Goal: Information Seeking & Learning: Check status

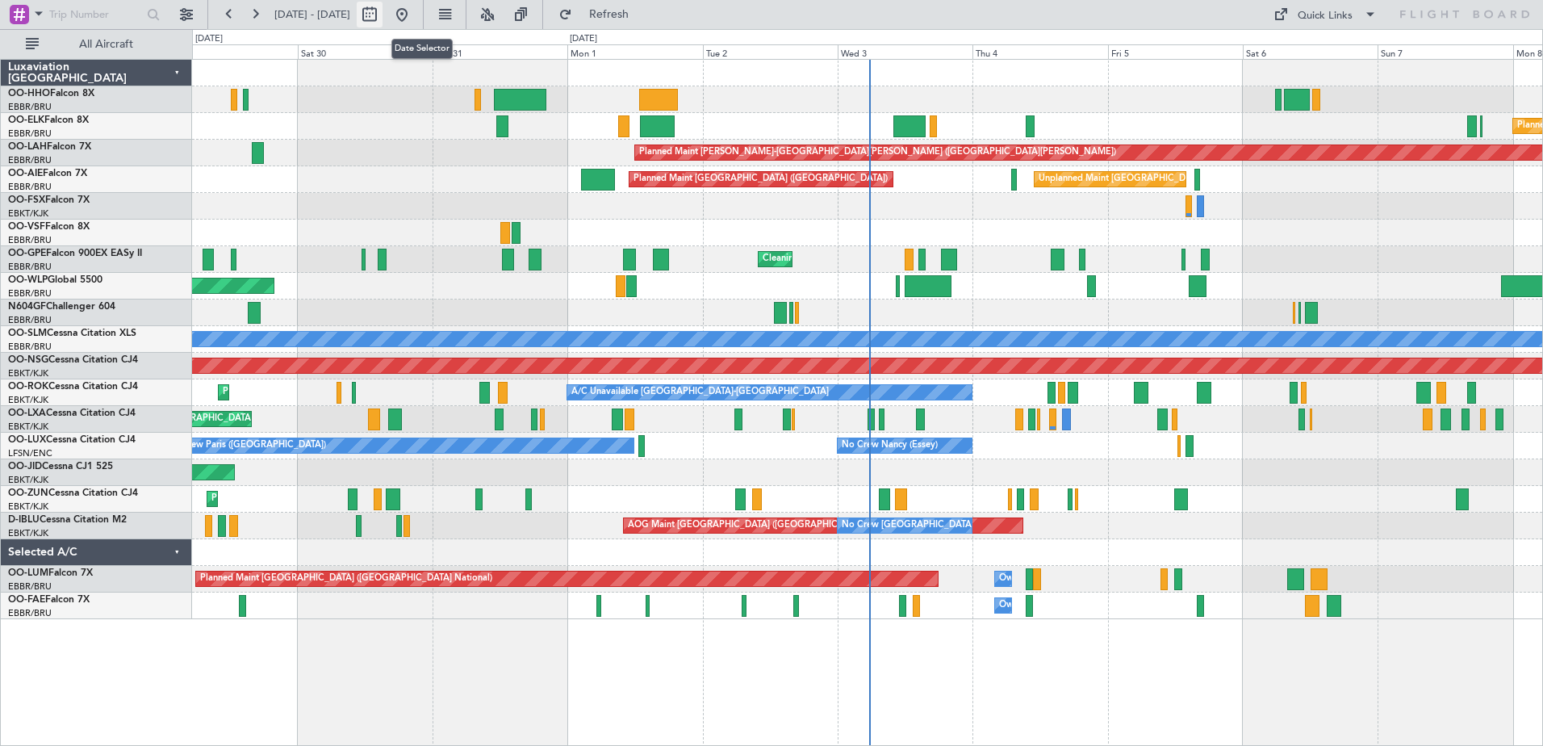
click at [383, 14] on button at bounding box center [370, 15] width 26 height 26
select select "8"
select select "2025"
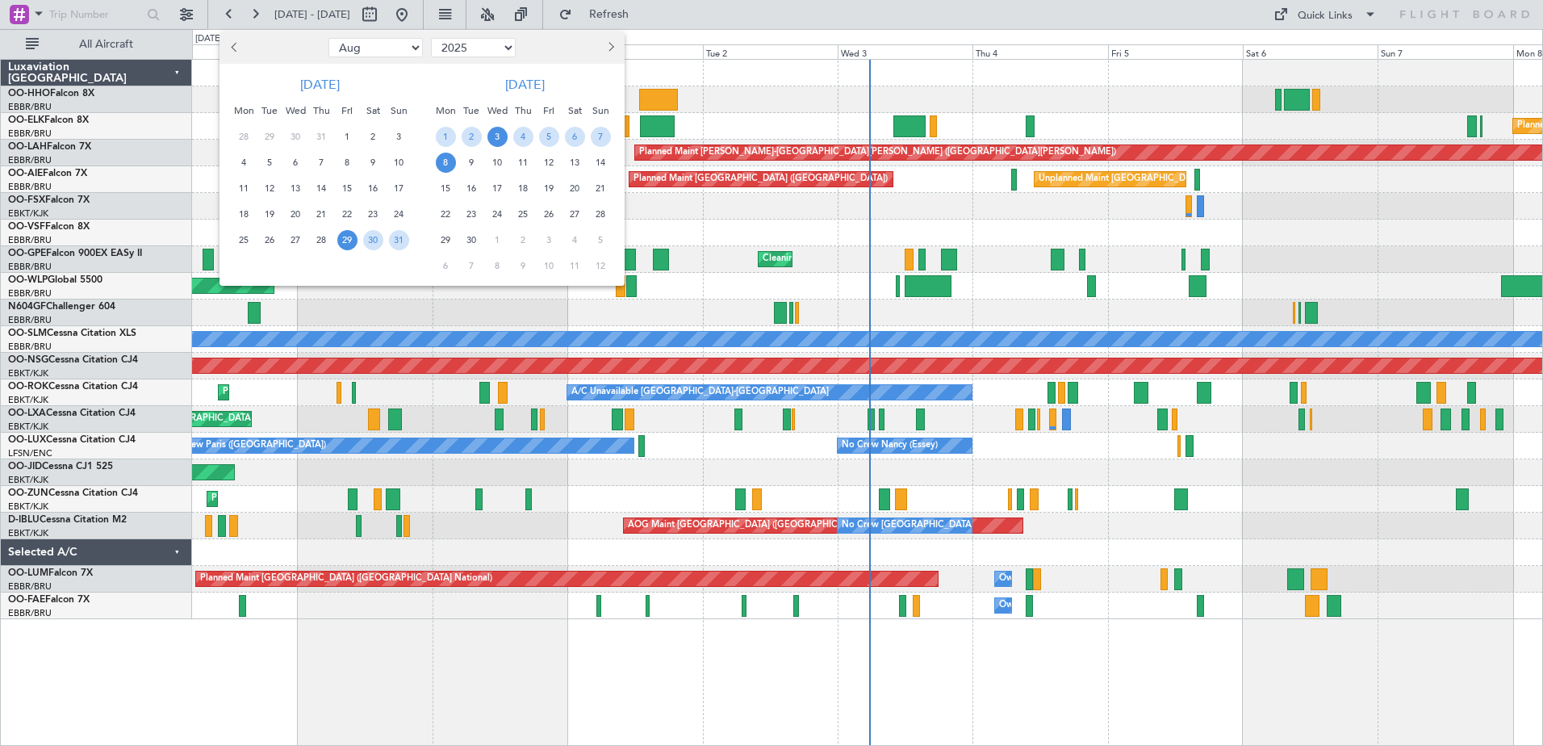
click at [499, 138] on span "3" at bounding box center [498, 137] width 20 height 20
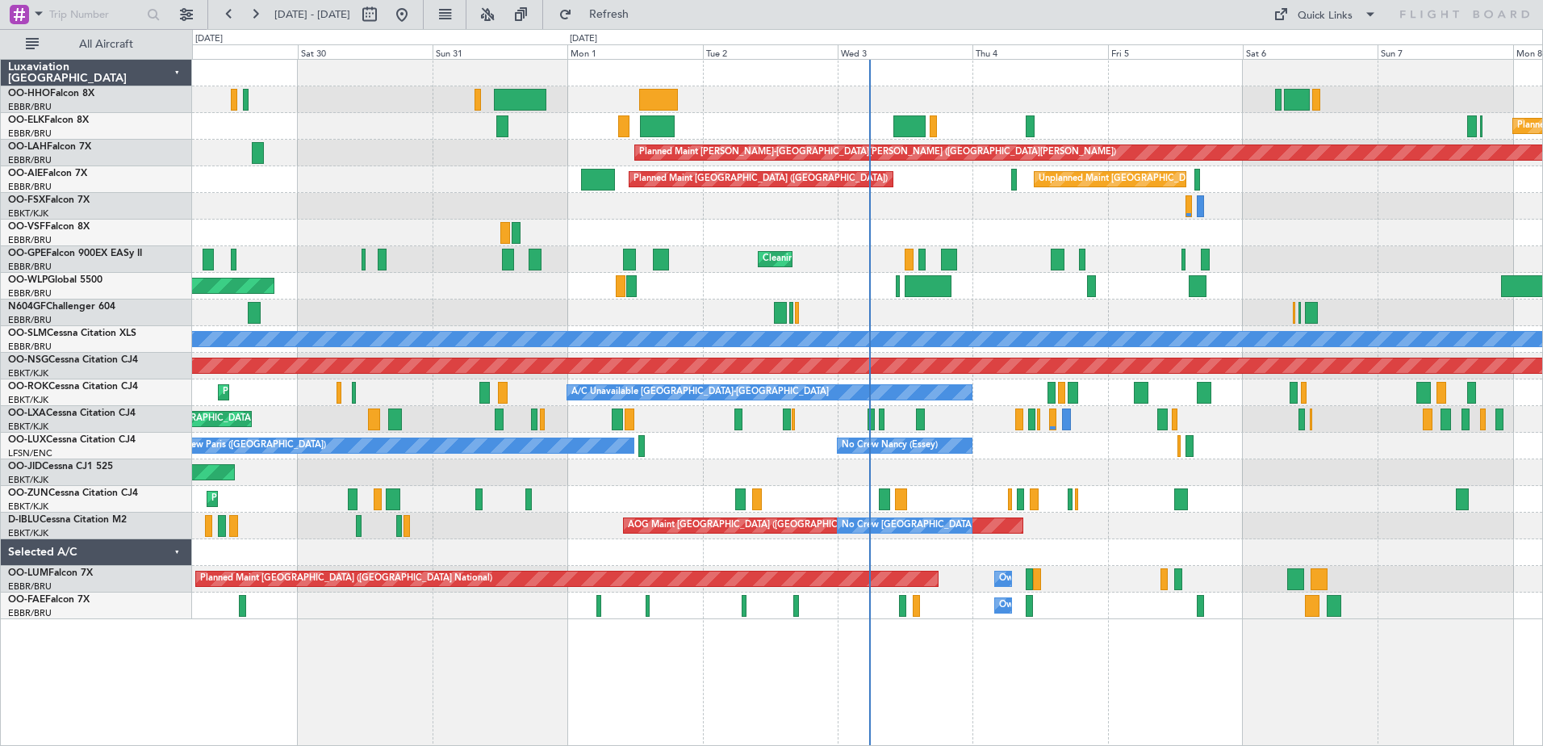
select select "9"
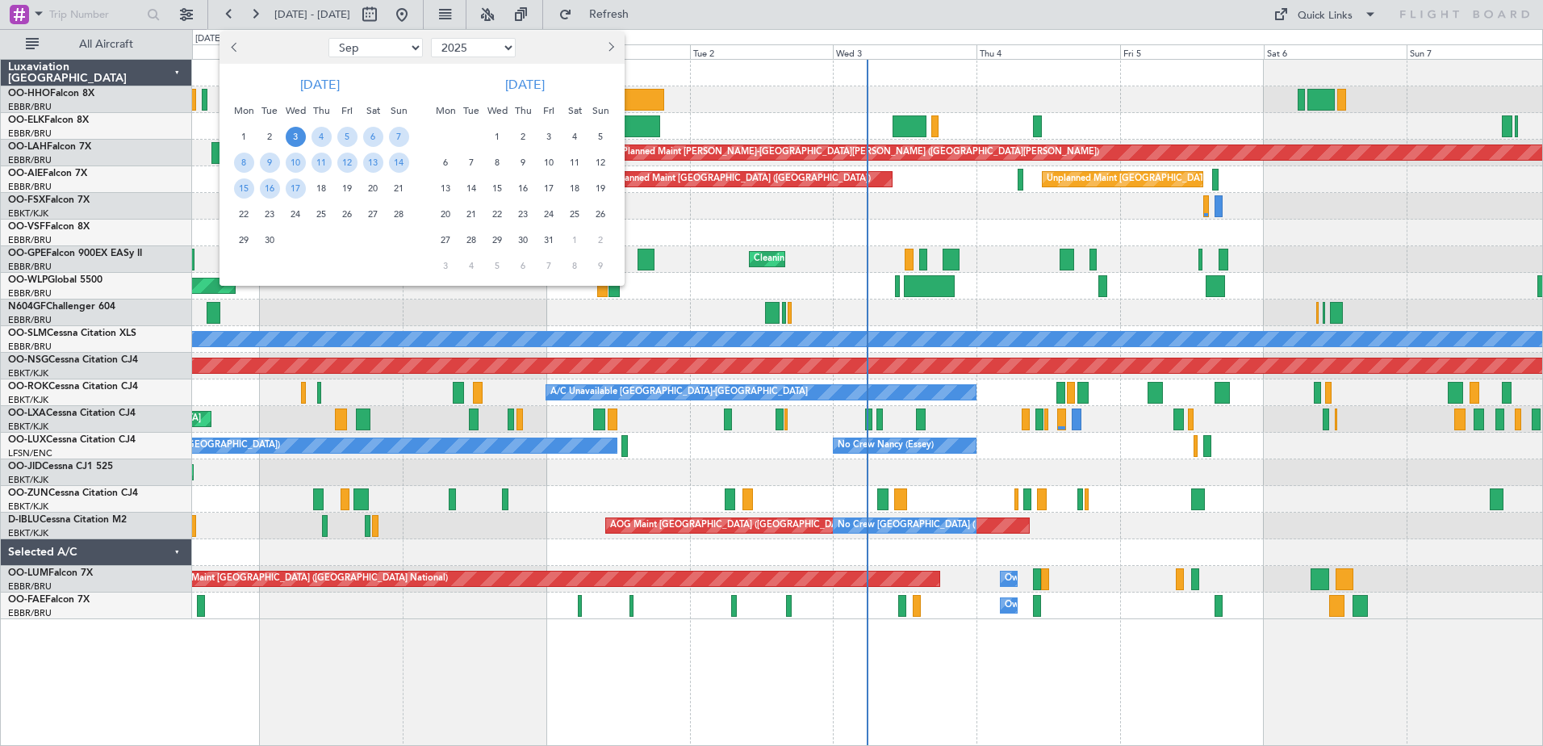
click at [499, 138] on div "Planned Maint Kortrijk-[GEOGRAPHIC_DATA]" at bounding box center [867, 126] width 1350 height 27
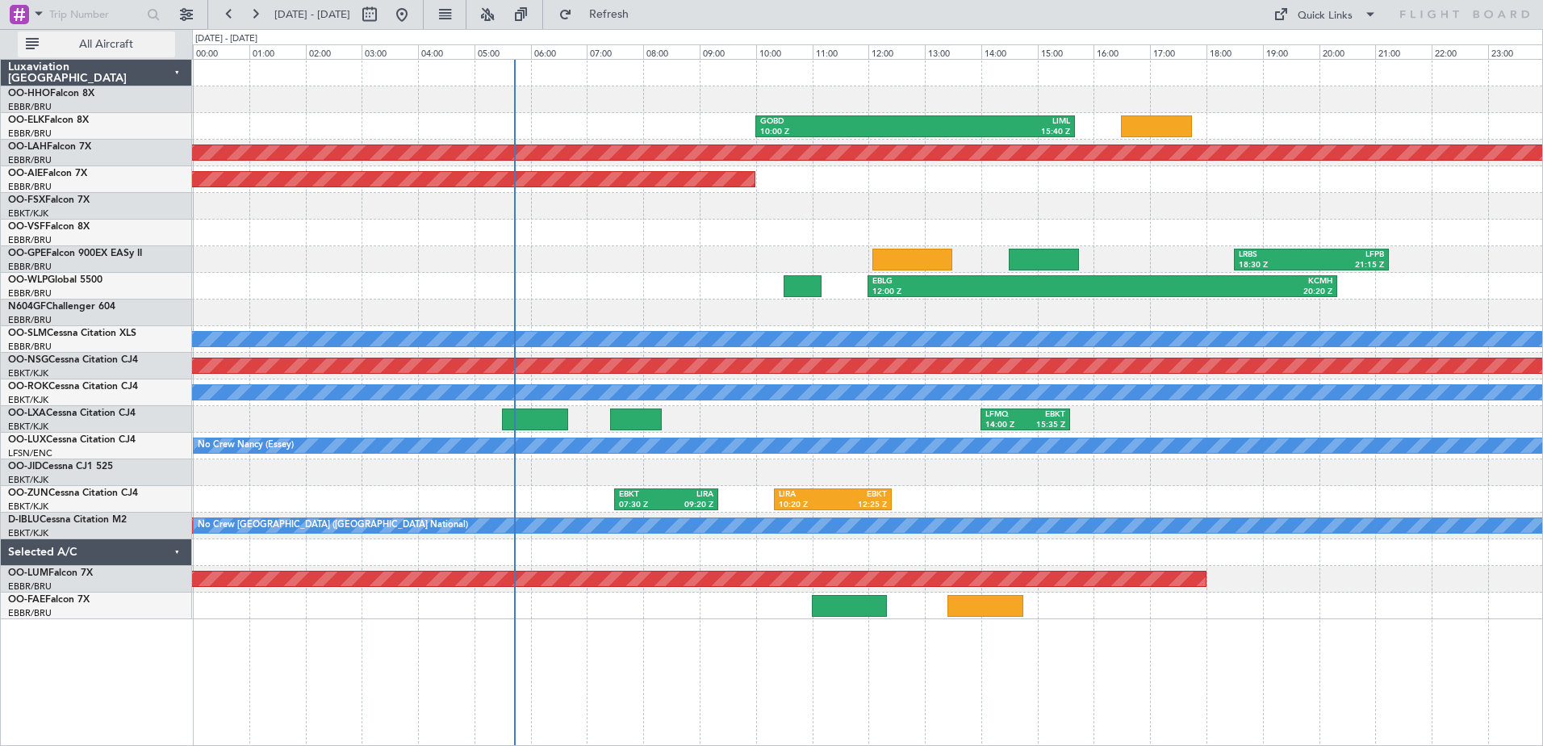
click at [149, 35] on button "All Aircraft" at bounding box center [96, 44] width 157 height 26
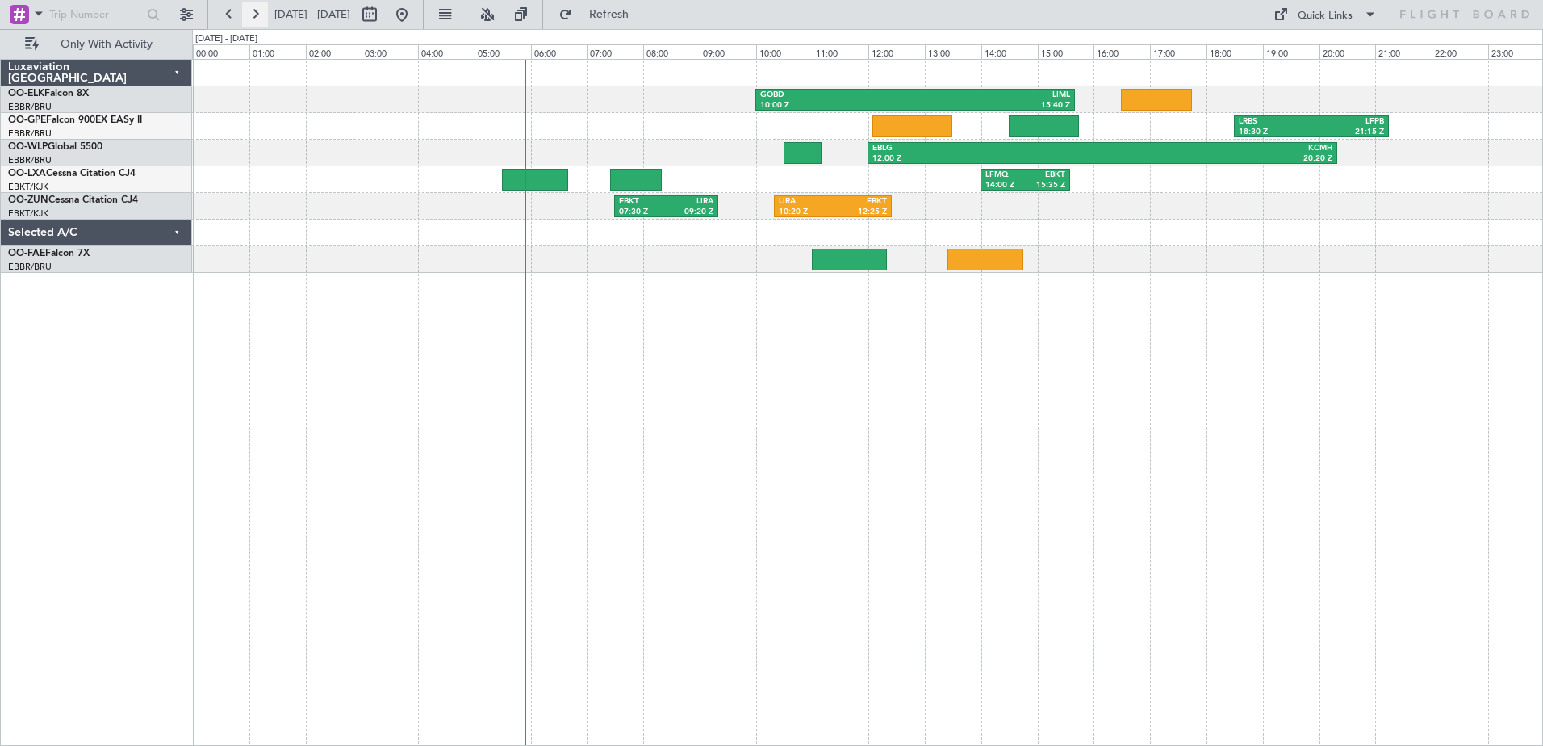
click at [254, 15] on button at bounding box center [255, 15] width 26 height 26
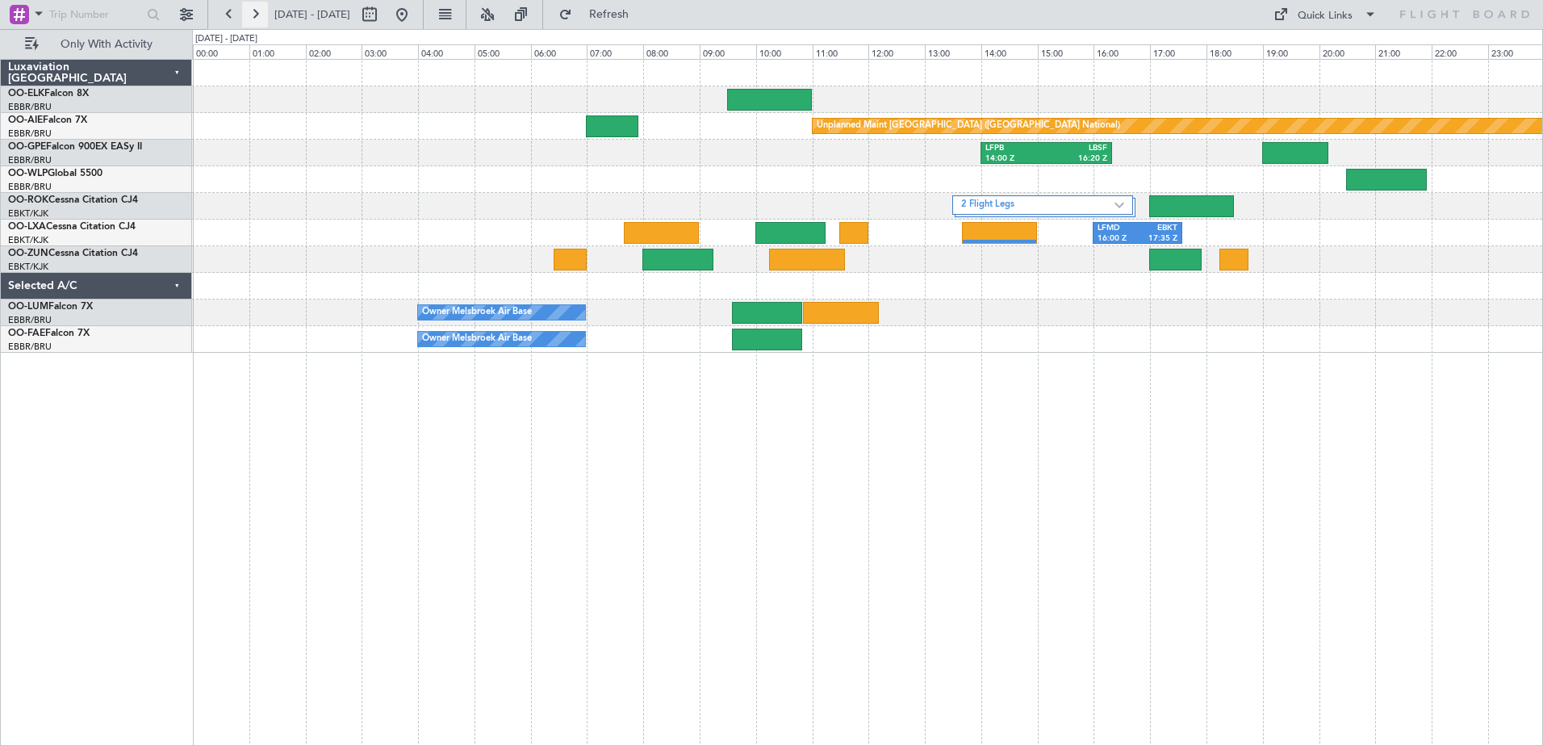
click at [258, 15] on button at bounding box center [255, 15] width 26 height 26
